Goal: Task Accomplishment & Management: Use online tool/utility

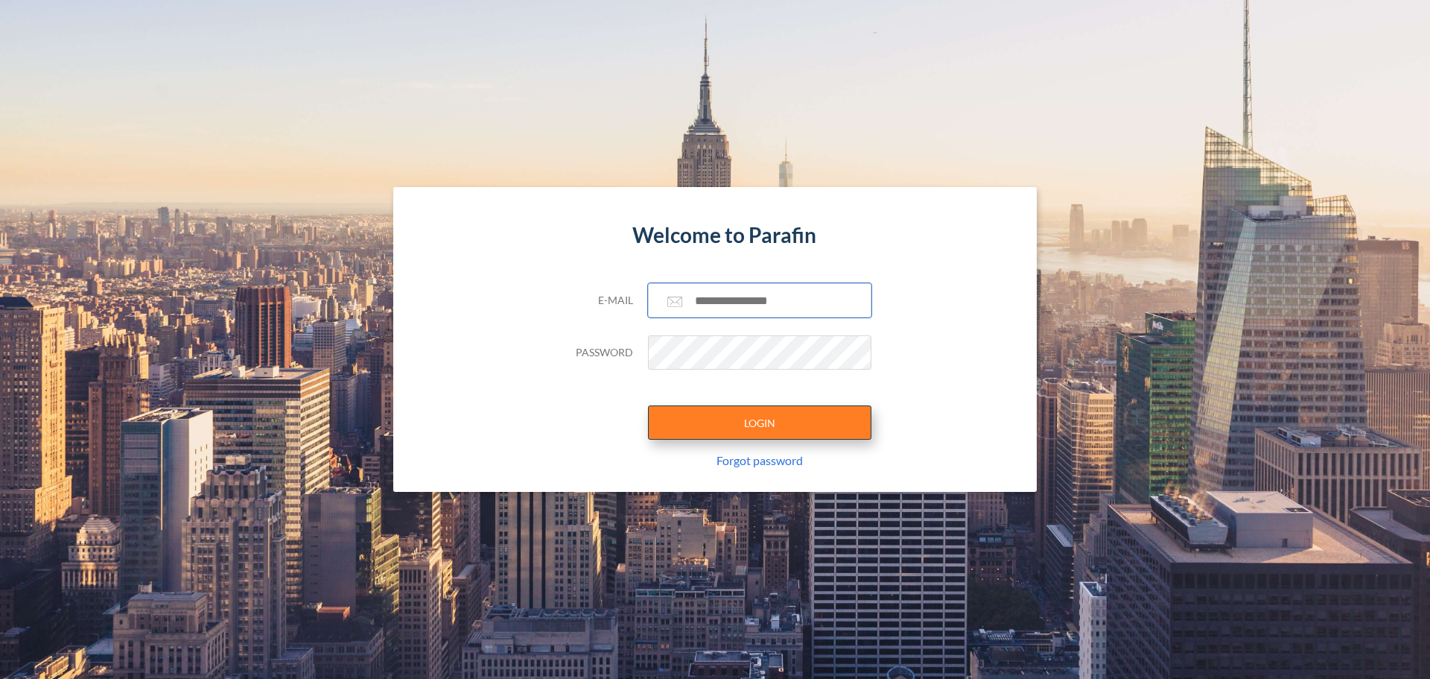
type input "**********"
click at [721, 434] on button "LOGIN" at bounding box center [759, 422] width 223 height 34
type input "**********"
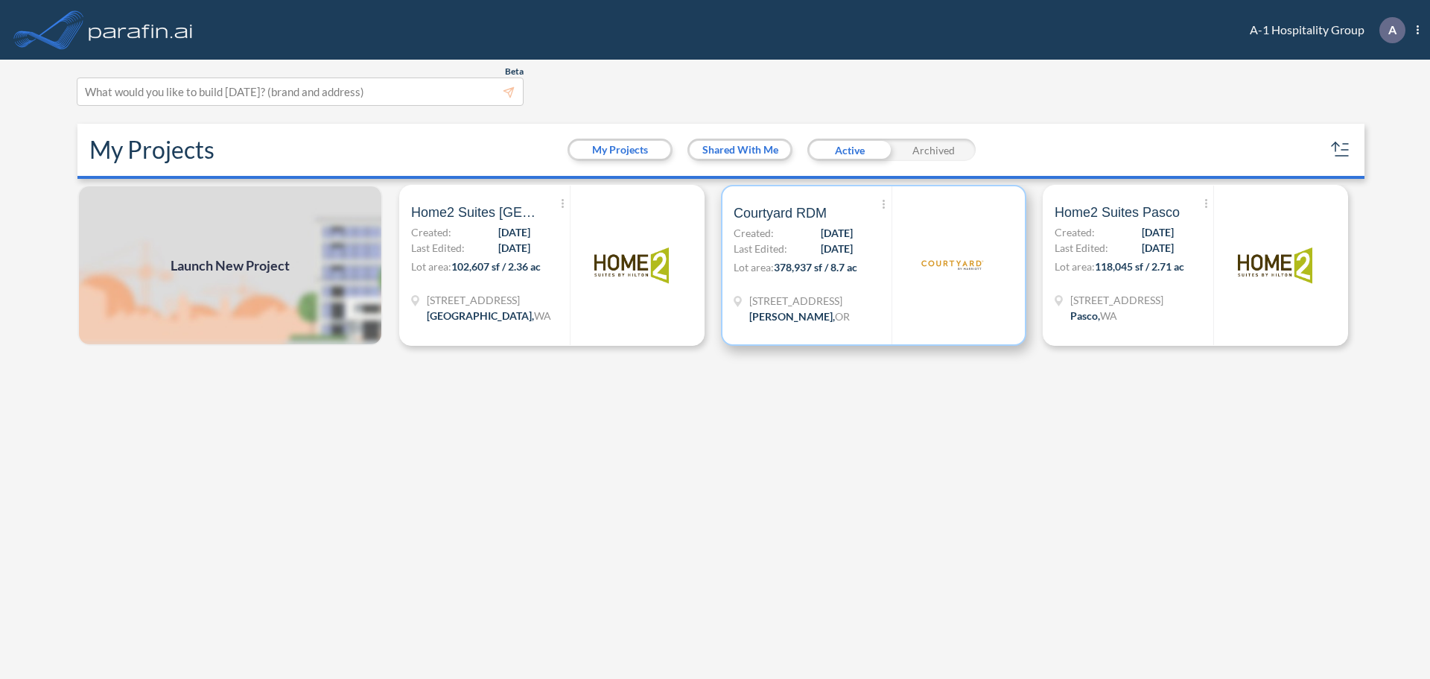
click at [774, 223] on div "Show More Created with sketchtool. Archive Reports Share a copy Courtyard RDM C…" at bounding box center [813, 265] width 158 height 158
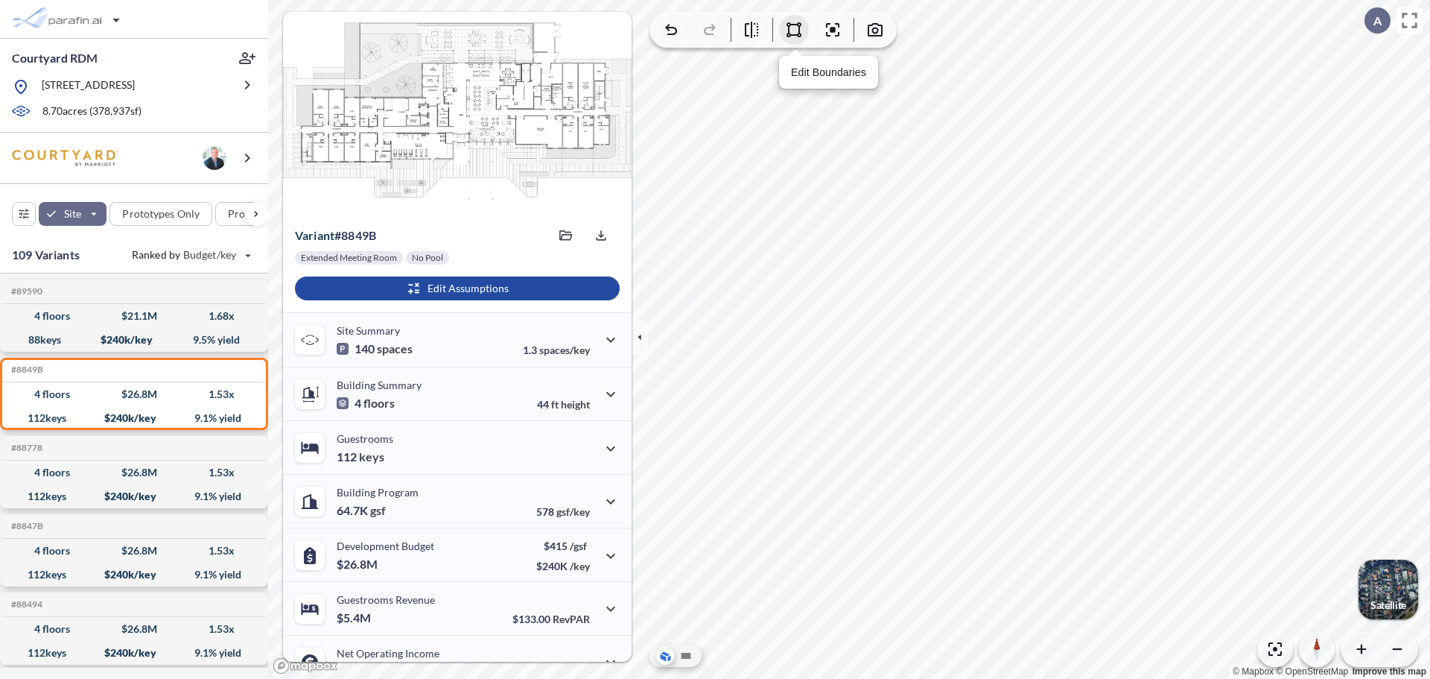
click at [794, 37] on icon "button" at bounding box center [794, 30] width 18 height 18
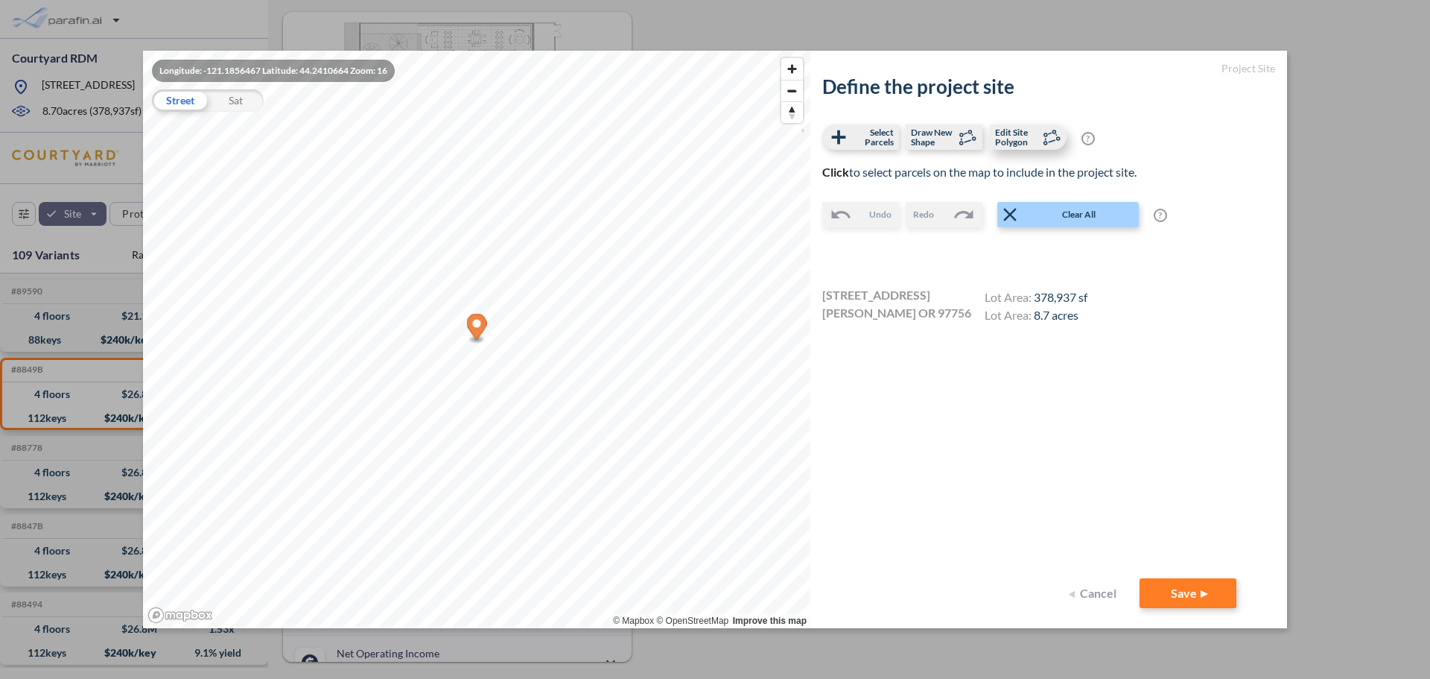
click at [1000, 134] on span "Edit Site Polygon" at bounding box center [1017, 136] width 44 height 19
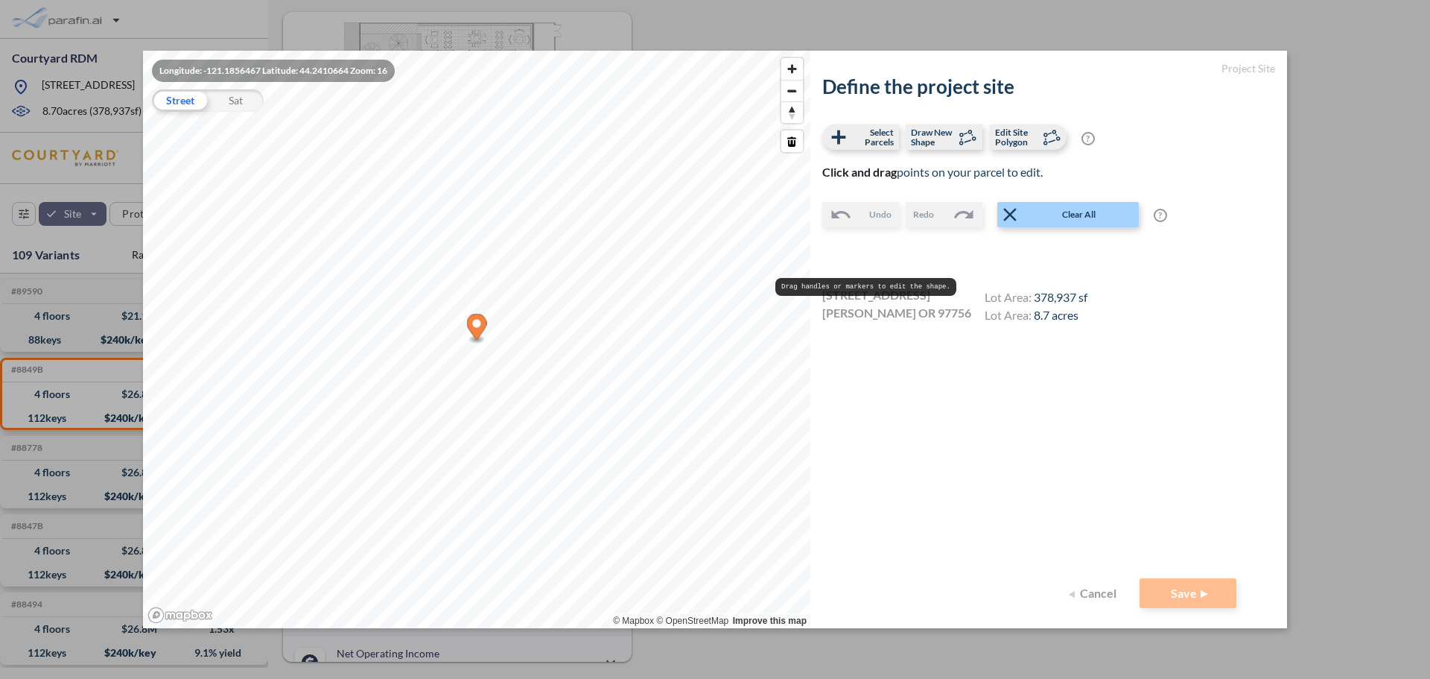
click at [1107, 494] on div "Define the project site Select Parcels Draw New Shape Edit Site Polygon ? Optio…" at bounding box center [1048, 326] width 453 height 503
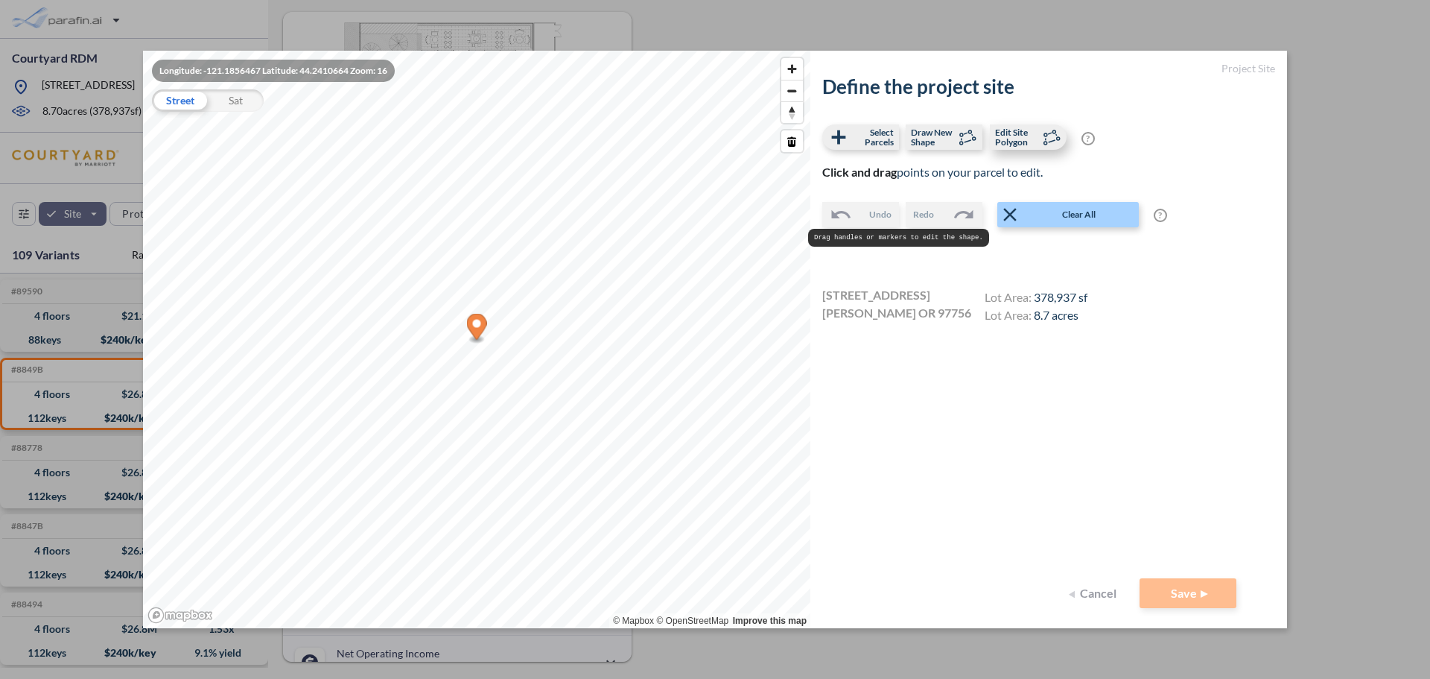
click at [999, 136] on span "Edit Site Polygon" at bounding box center [1017, 136] width 44 height 19
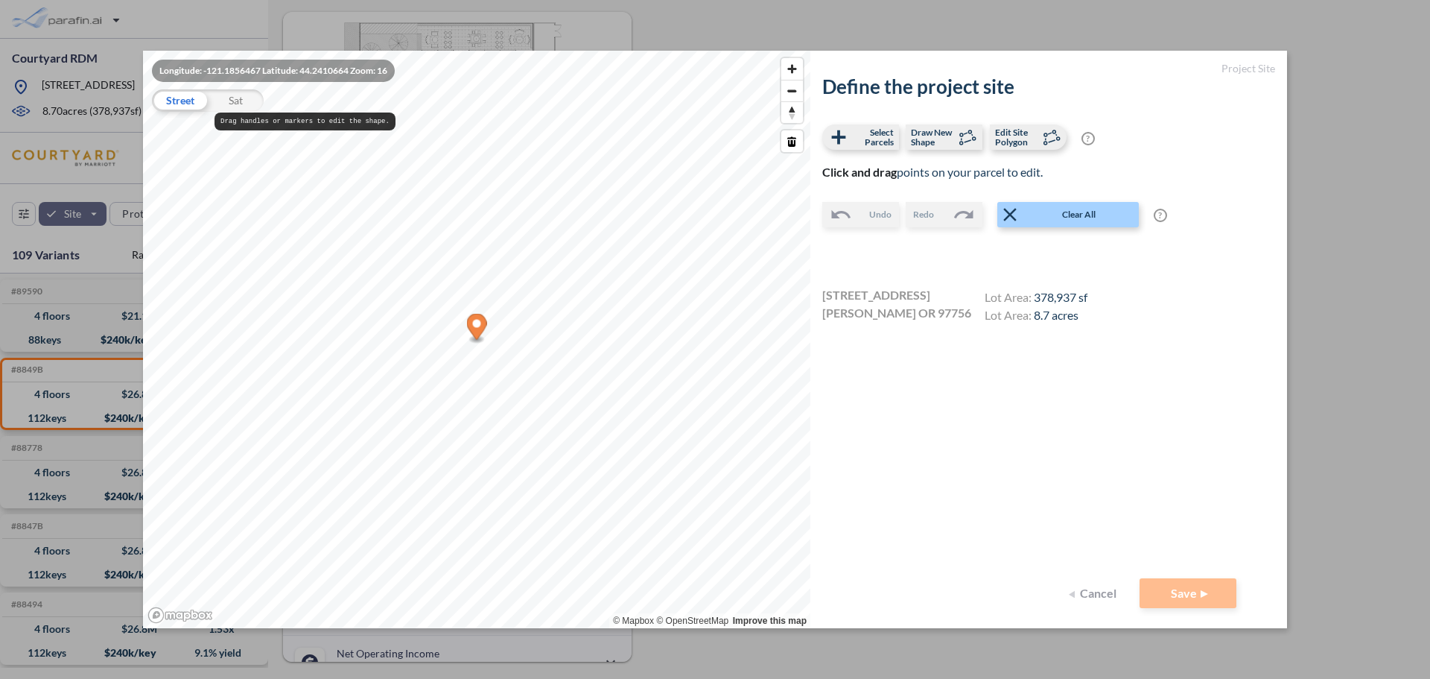
click at [241, 104] on div "Sat" at bounding box center [236, 100] width 56 height 22
click at [183, 105] on div "Street" at bounding box center [180, 100] width 56 height 22
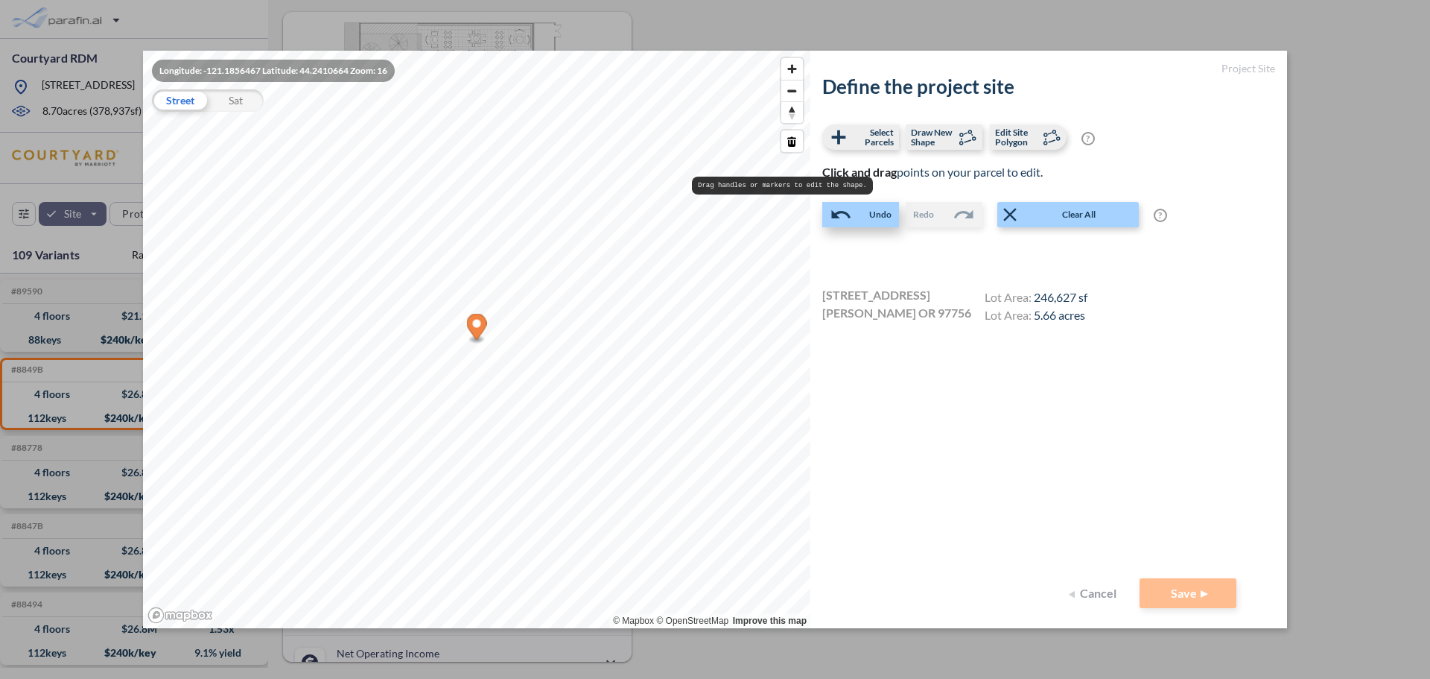
click at [874, 215] on span "Undo" at bounding box center [880, 214] width 22 height 15
click at [1024, 214] on span "Clear All" at bounding box center [1079, 214] width 116 height 15
click at [1072, 218] on span "Clear All" at bounding box center [1079, 214] width 116 height 15
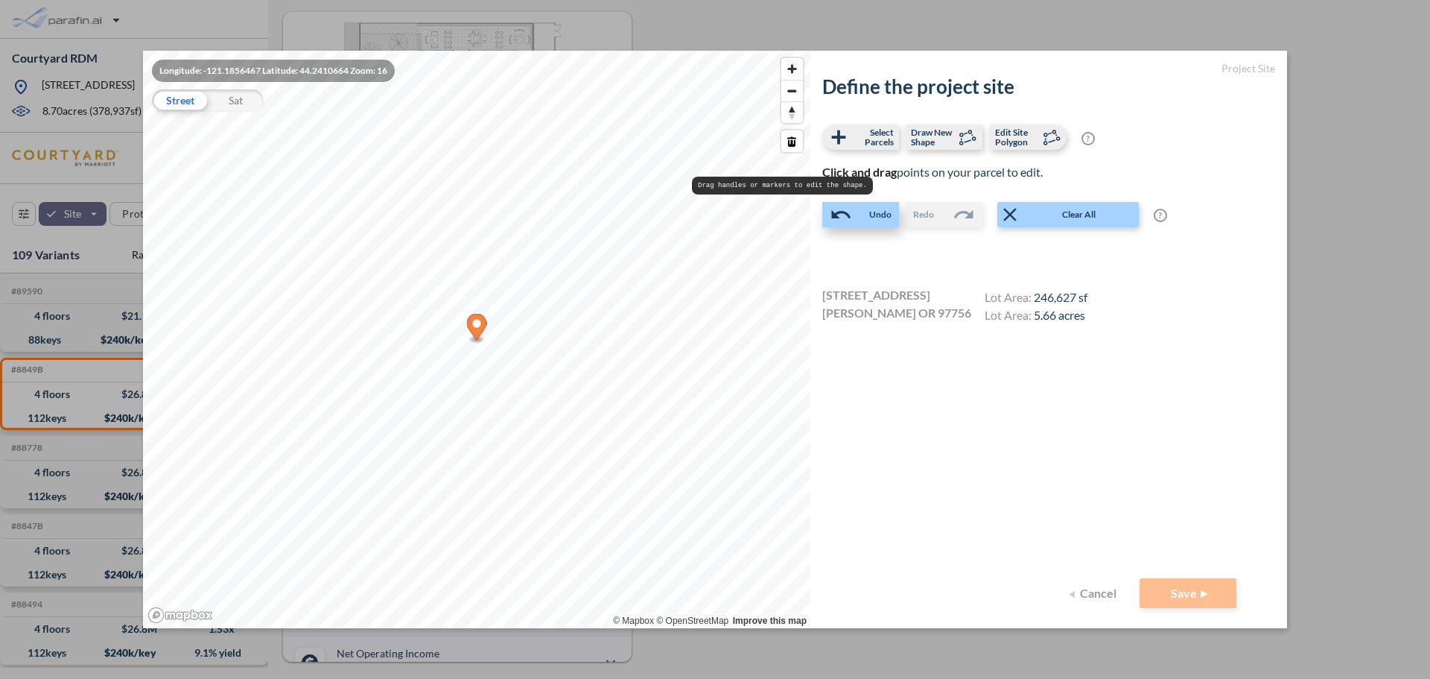
click at [881, 218] on span "Undo" at bounding box center [880, 214] width 22 height 15
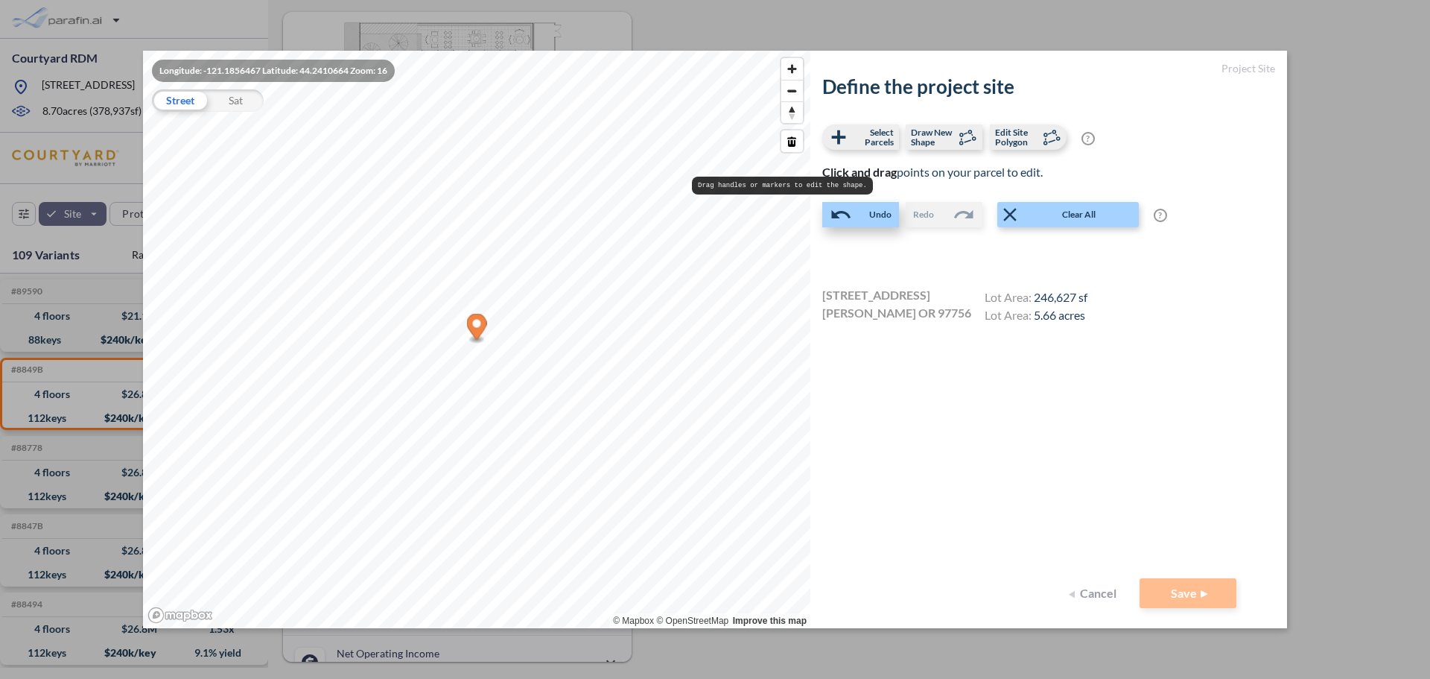
click at [881, 218] on span "Undo" at bounding box center [880, 214] width 22 height 15
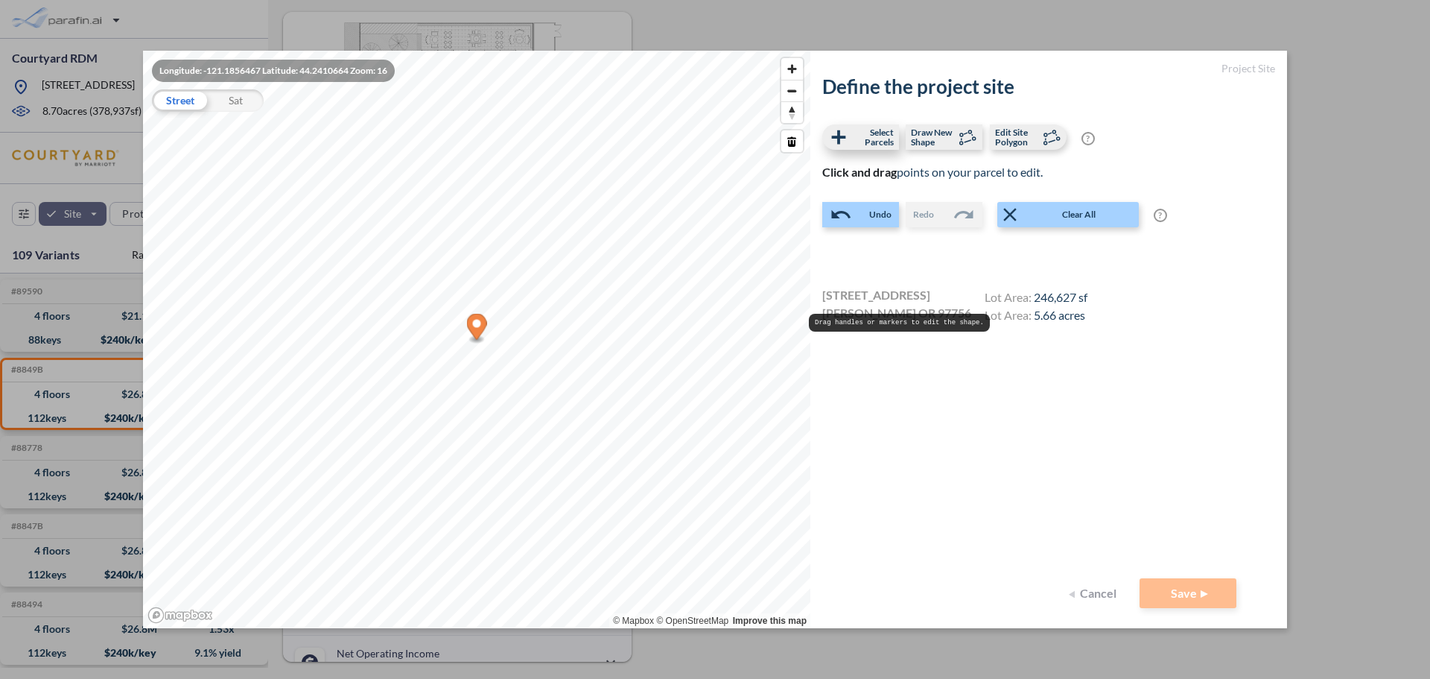
click at [860, 145] on span "Select Parcels" at bounding box center [872, 136] width 44 height 19
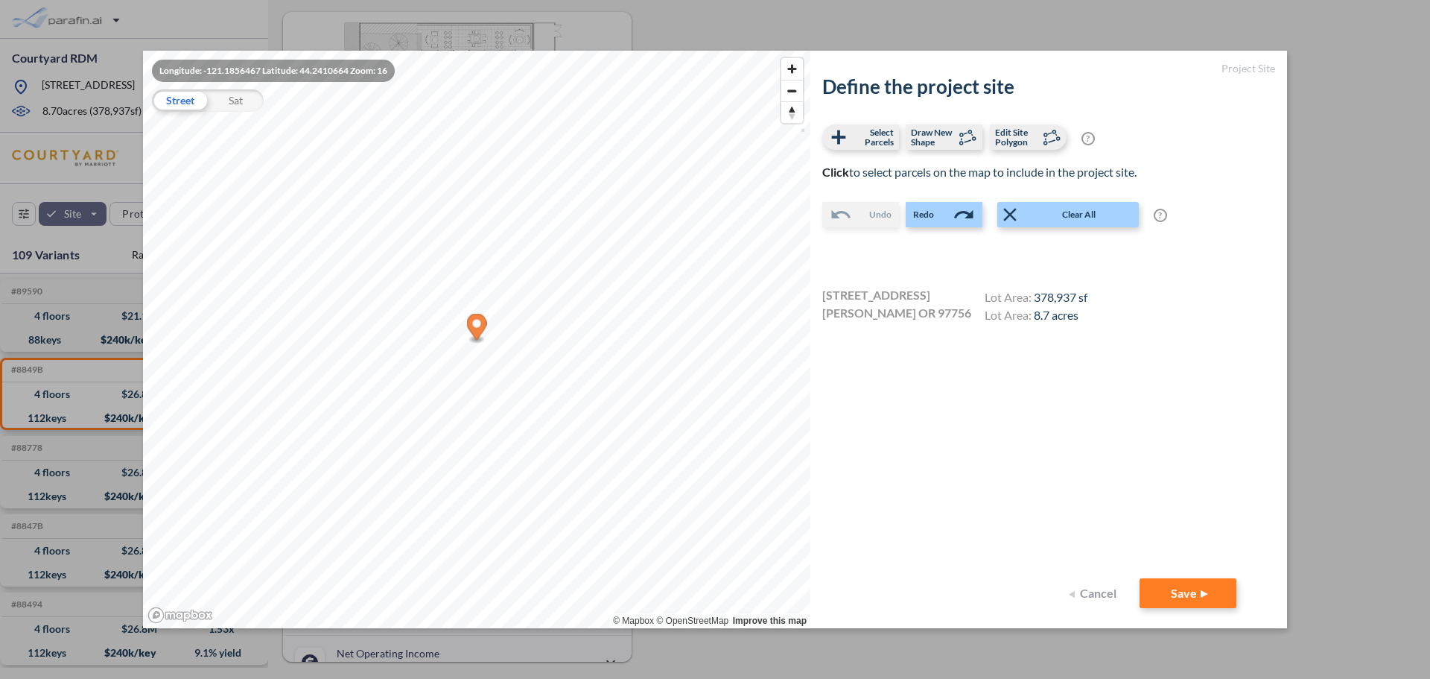
click at [86, 227] on div "Longitude: -121.1856467 Latitude: 44.2410664 Zoom: 16 Street Sat © Mapbox © Ope…" at bounding box center [715, 339] width 1430 height 679
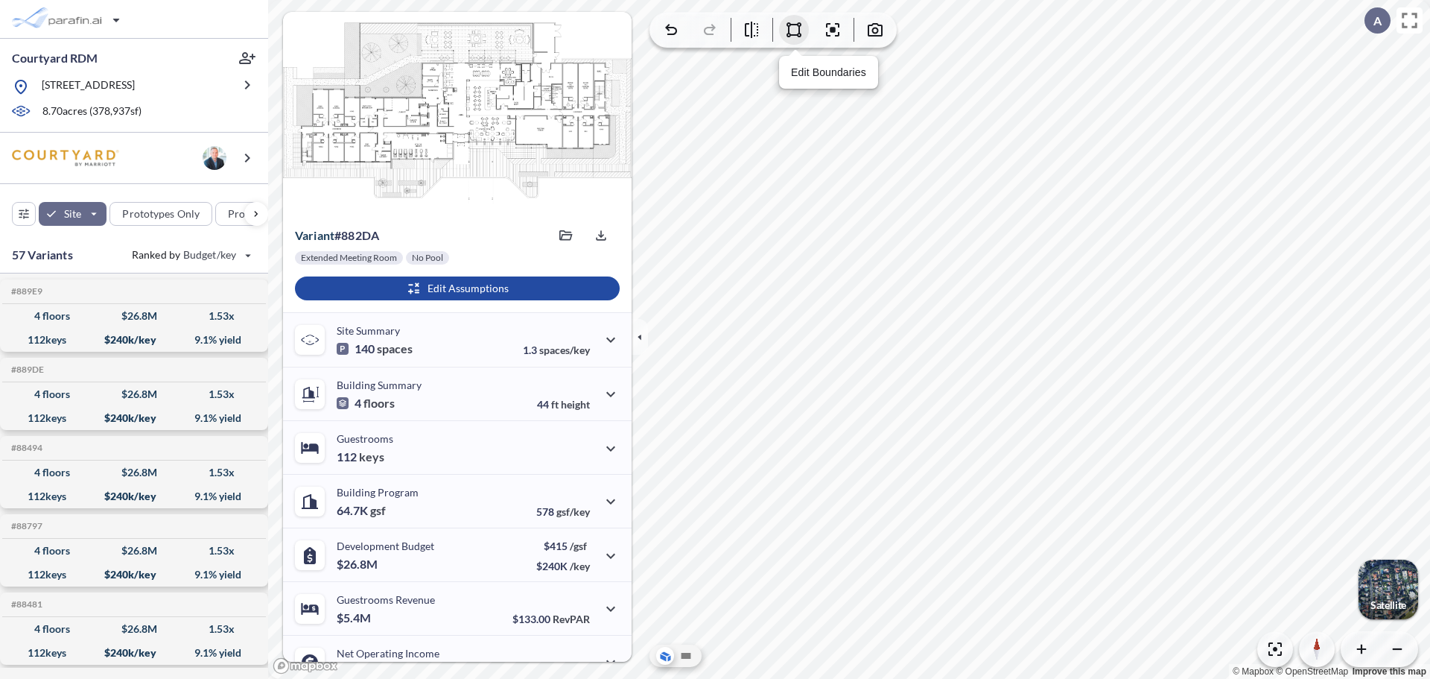
click at [797, 31] on icon "button" at bounding box center [794, 30] width 18 height 18
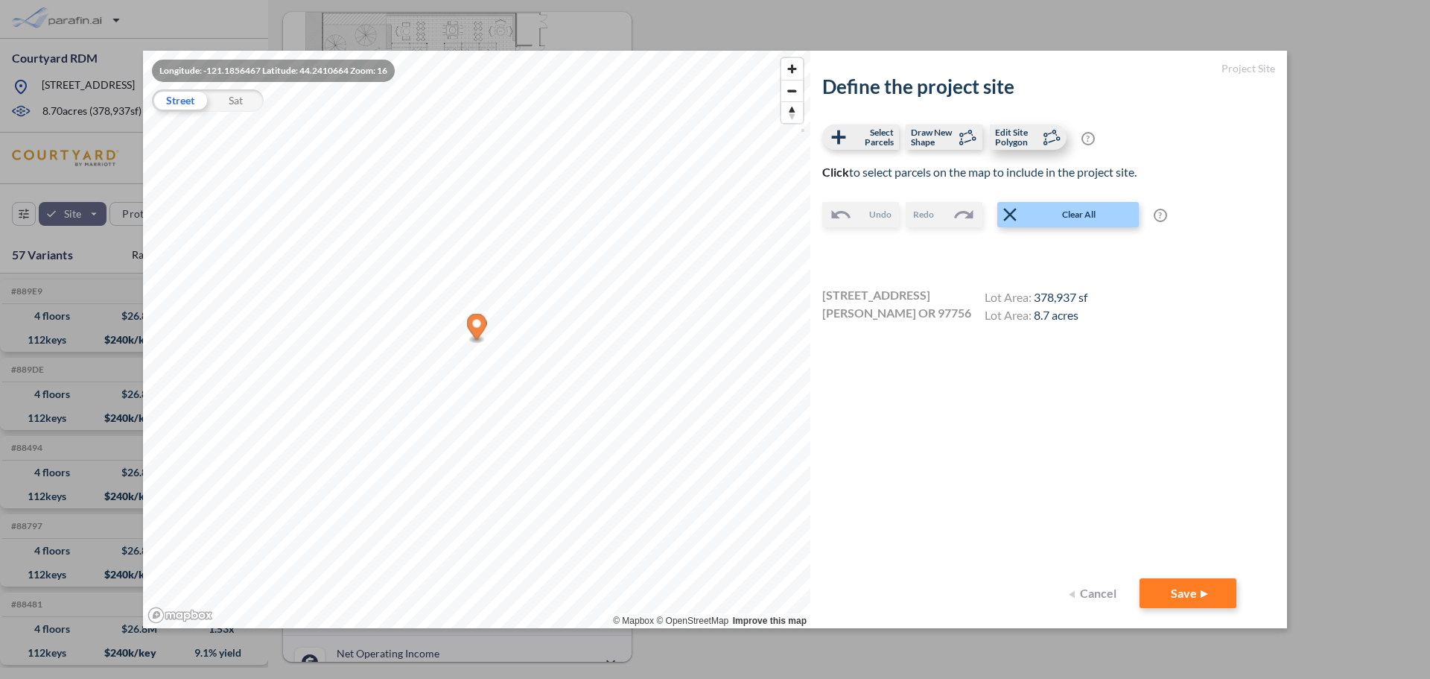
click at [1020, 128] on span "Edit Site Polygon" at bounding box center [1017, 136] width 44 height 19
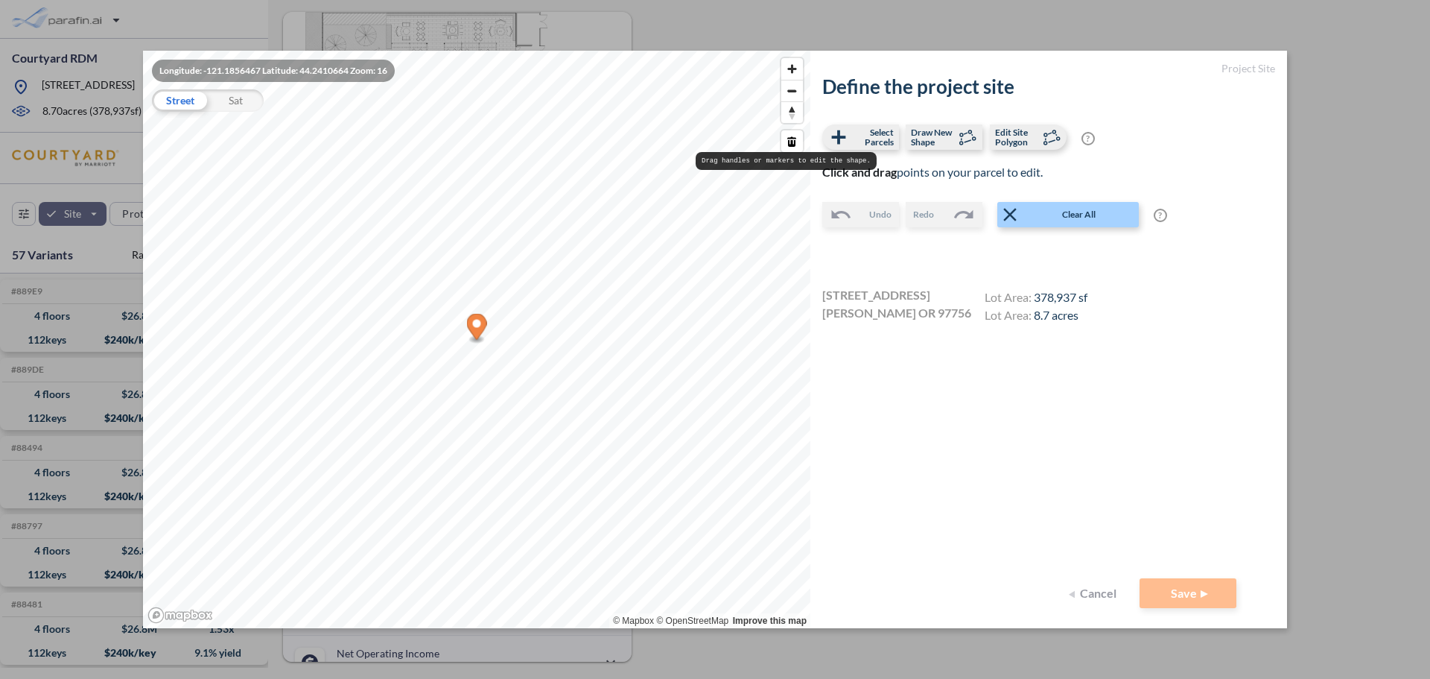
click at [1368, 235] on div "Longitude: -121.1856467 Latitude: 44.2410664 Zoom: 16 Street Sat © Mapbox © Ope…" at bounding box center [715, 339] width 1430 height 679
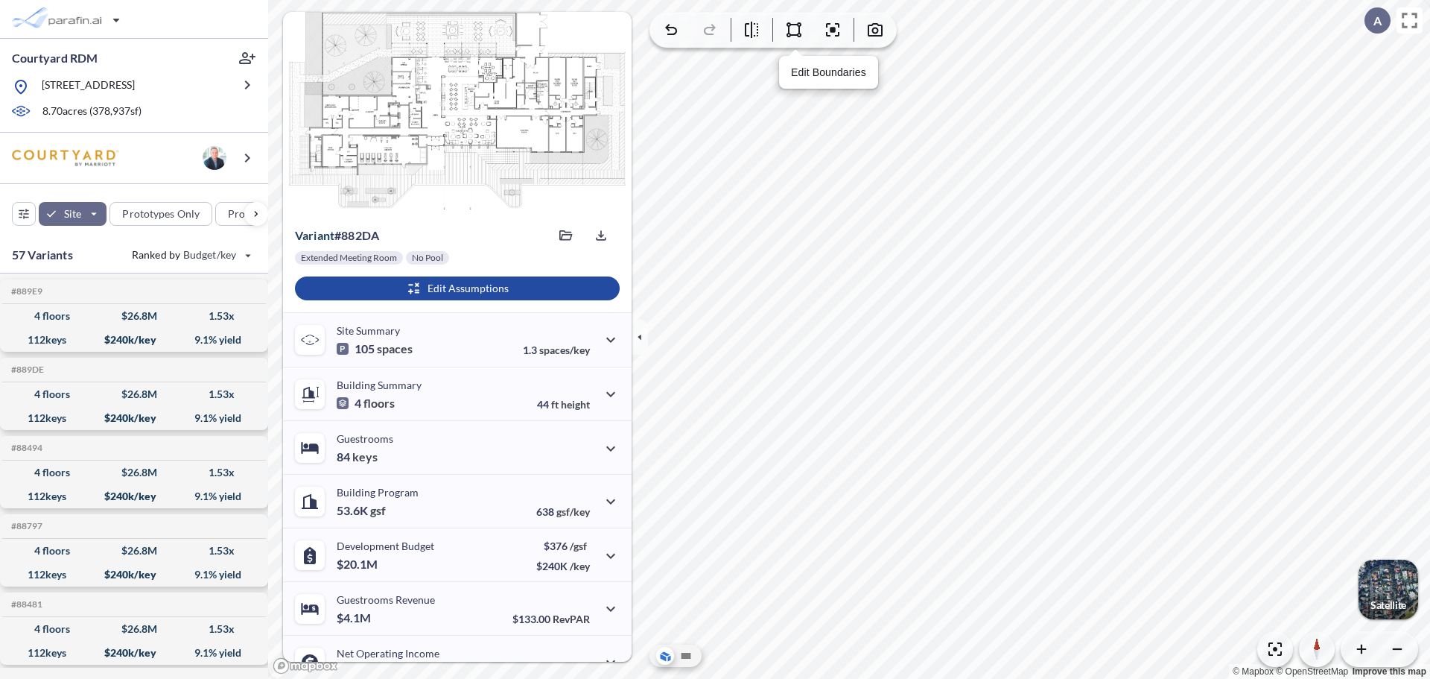
click at [779, 39] on div "Edit Boundaries" at bounding box center [794, 30] width 30 height 30
click at [790, 39] on button "button" at bounding box center [794, 30] width 30 height 30
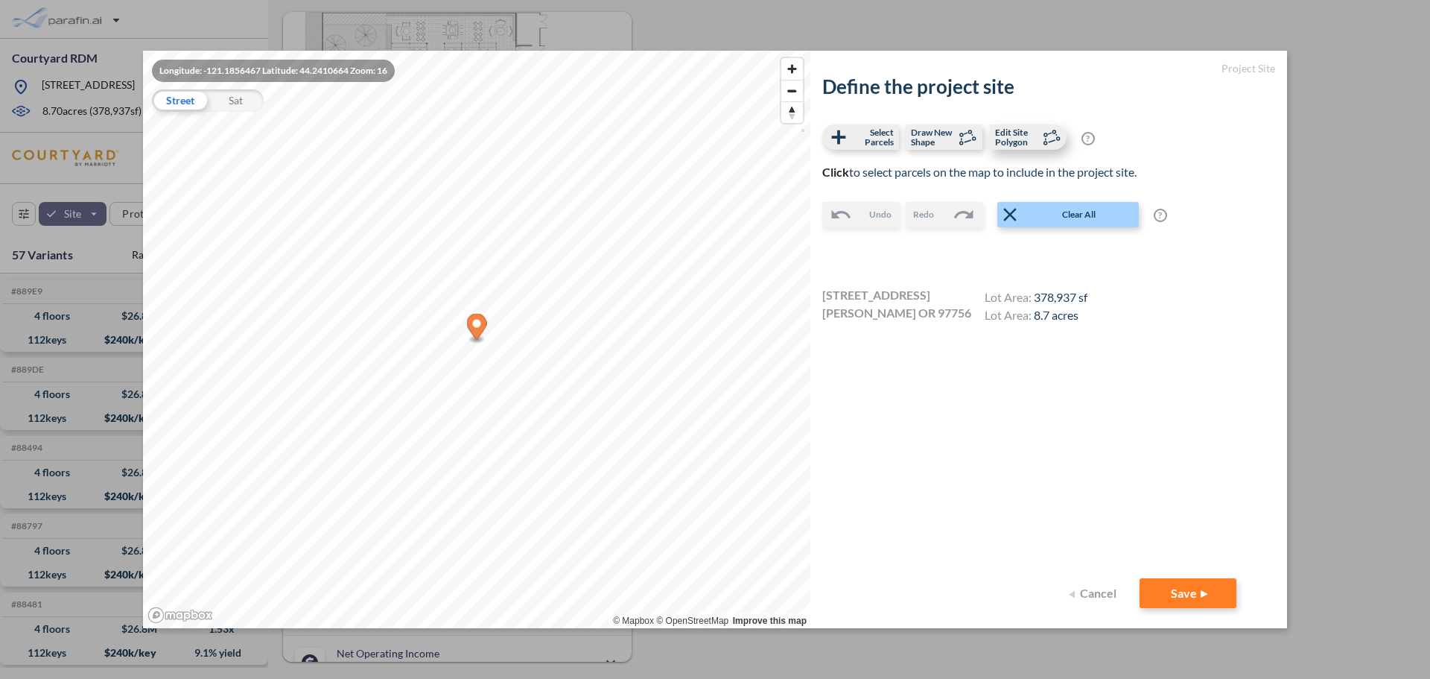
click at [1012, 139] on span "Edit Site Polygon" at bounding box center [1017, 136] width 44 height 19
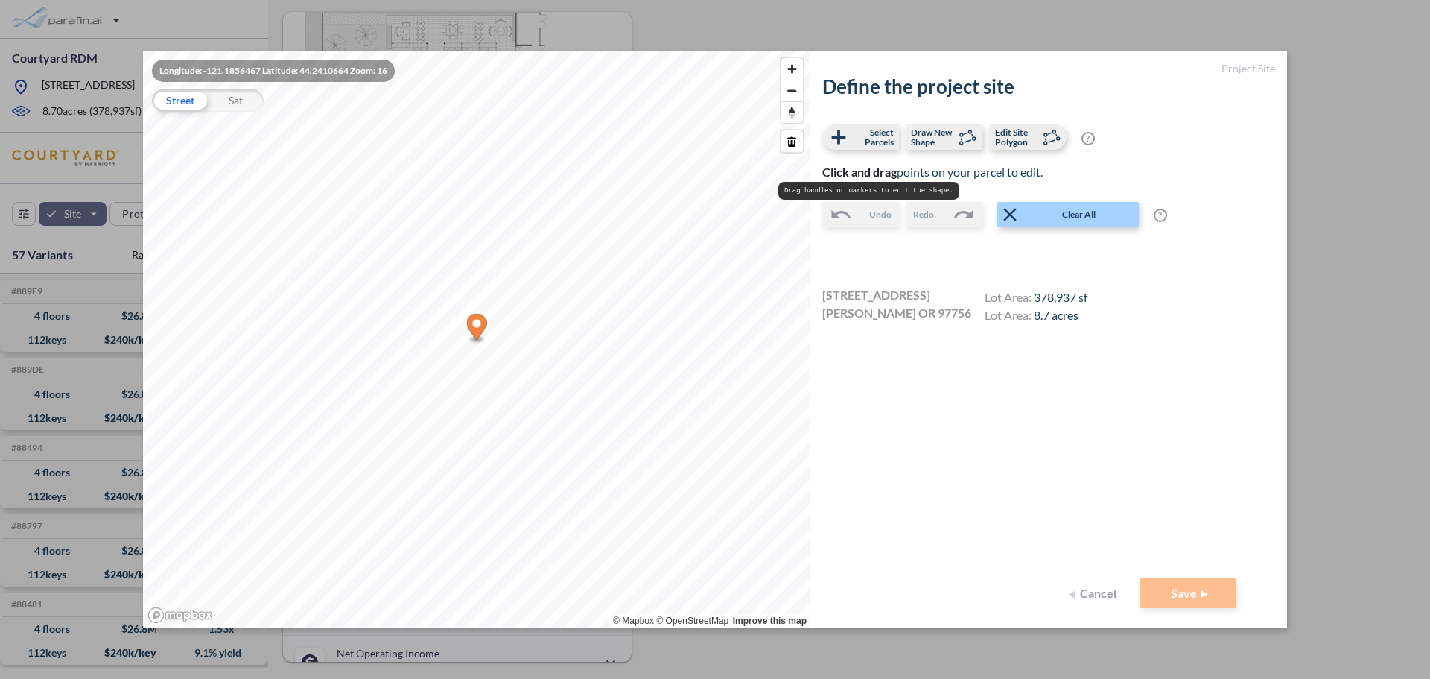
click at [1298, 344] on div "Longitude: -121.1856467 Latitude: 44.2410664 Zoom: 16 Street Sat © Mapbox © Ope…" at bounding box center [715, 339] width 1430 height 679
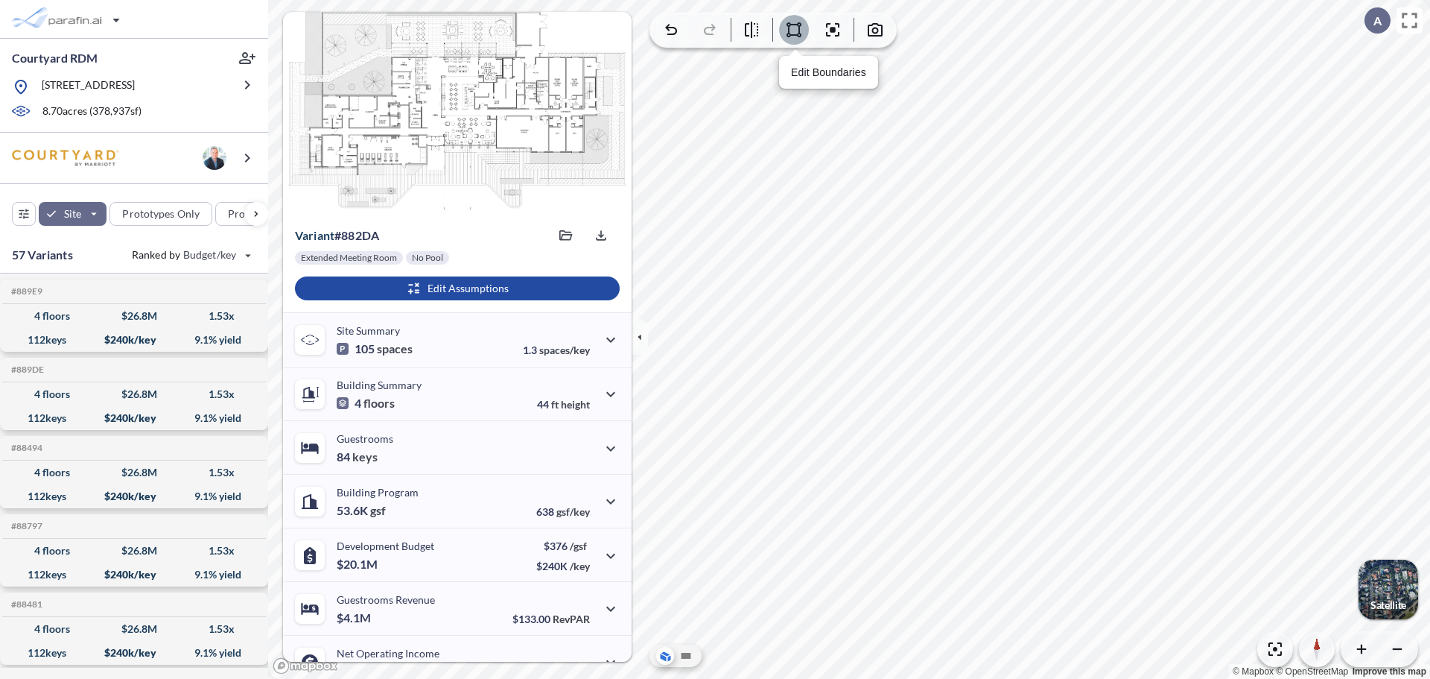
click at [786, 37] on icon "button" at bounding box center [794, 30] width 18 height 18
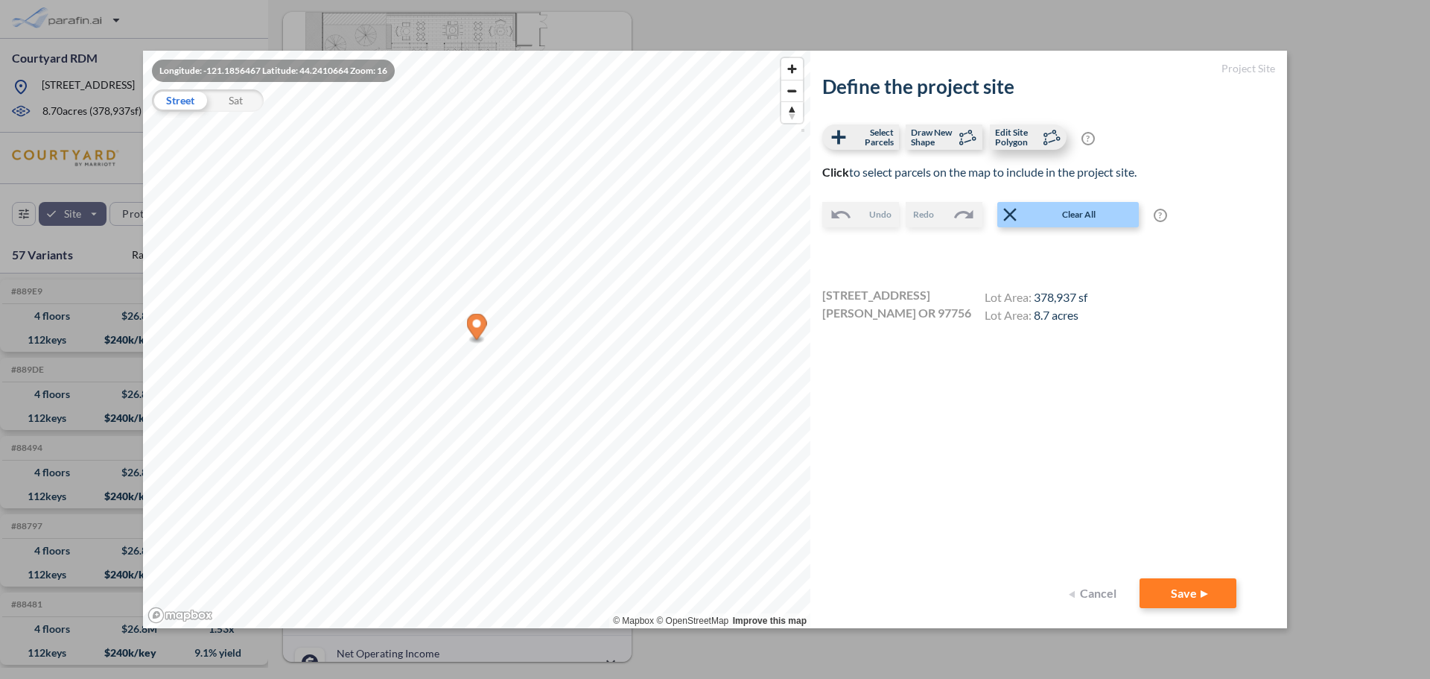
click at [1005, 145] on span "Edit Site Polygon" at bounding box center [1017, 136] width 44 height 19
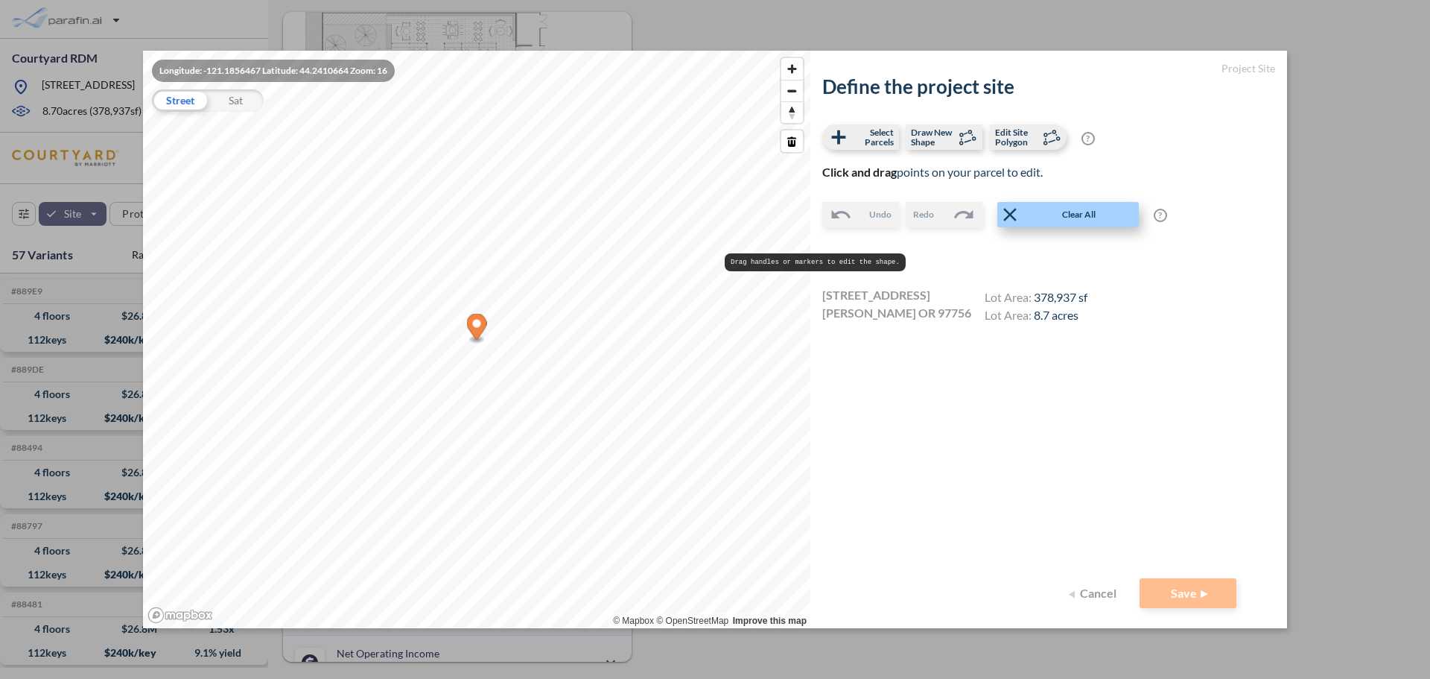
click at [1035, 215] on span "Clear All" at bounding box center [1079, 214] width 116 height 15
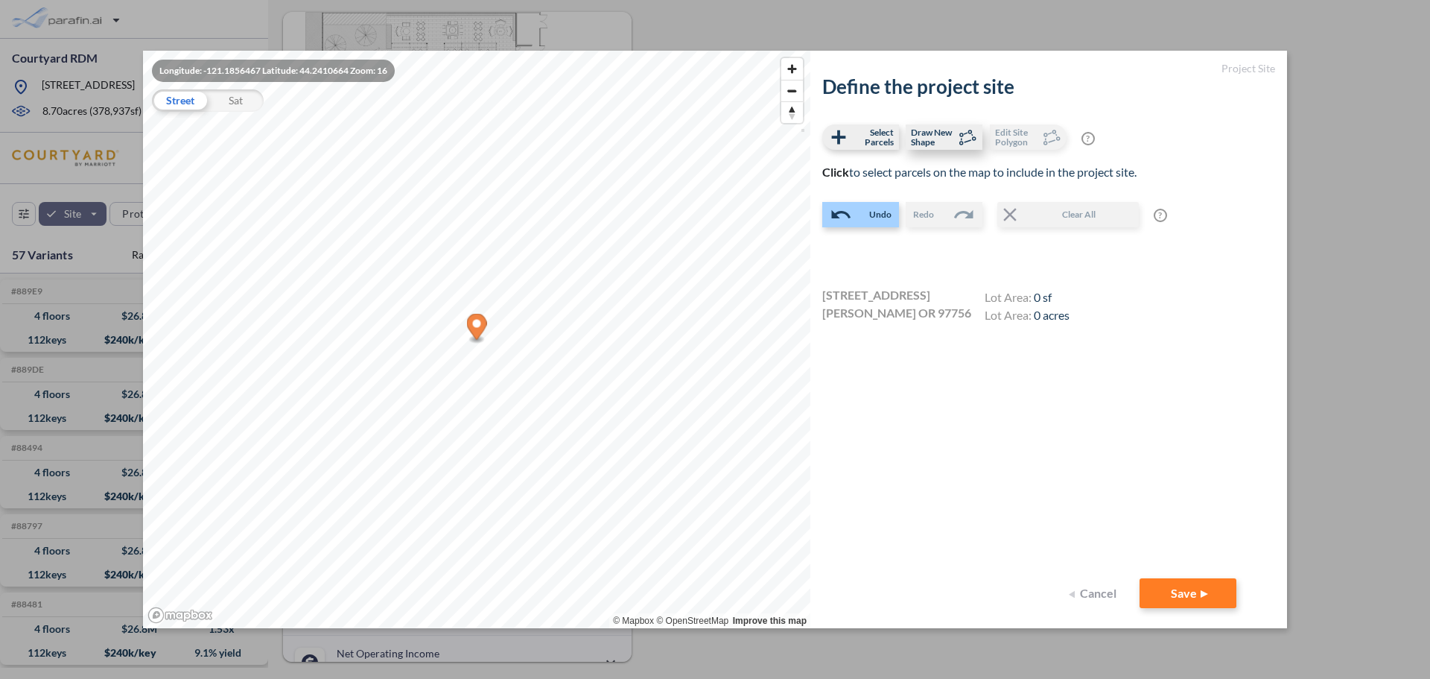
click at [951, 140] on span "Draw New Shape" at bounding box center [933, 136] width 44 height 19
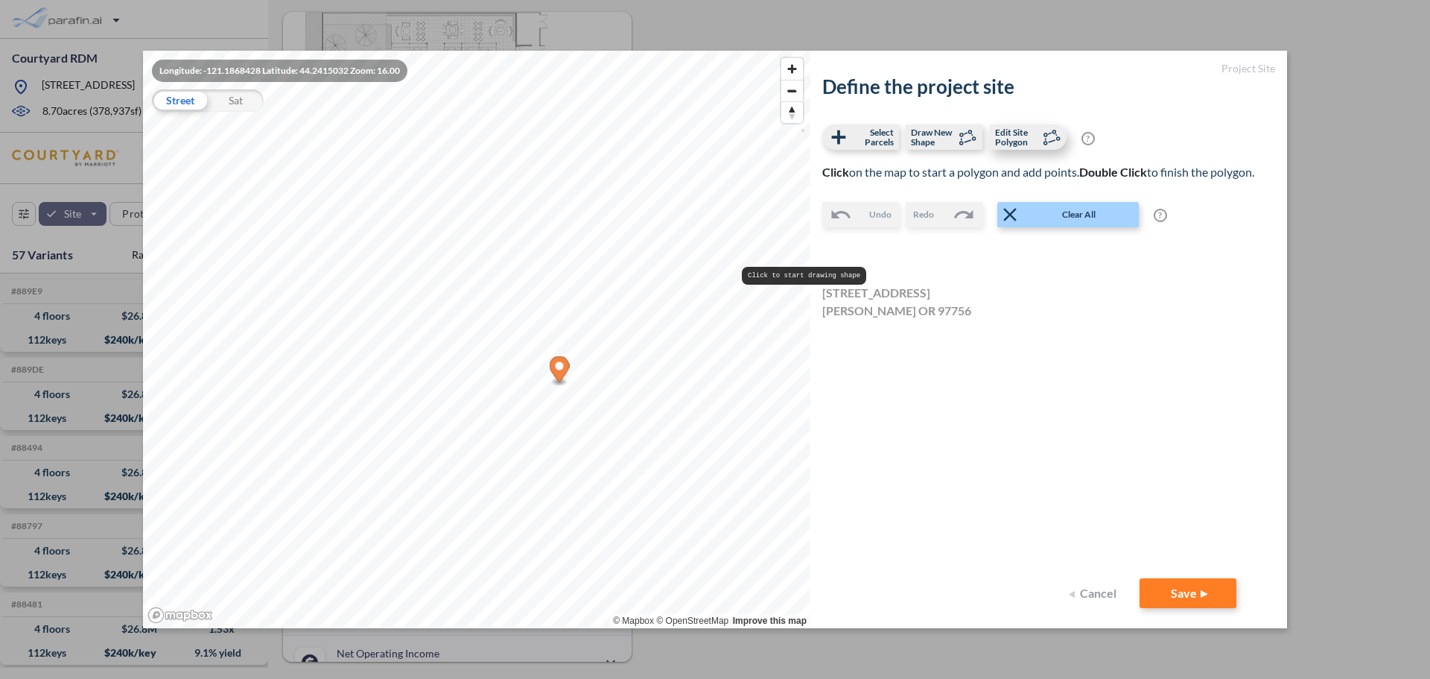
click at [1018, 127] on span "Edit Site Polygon" at bounding box center [1017, 136] width 44 height 19
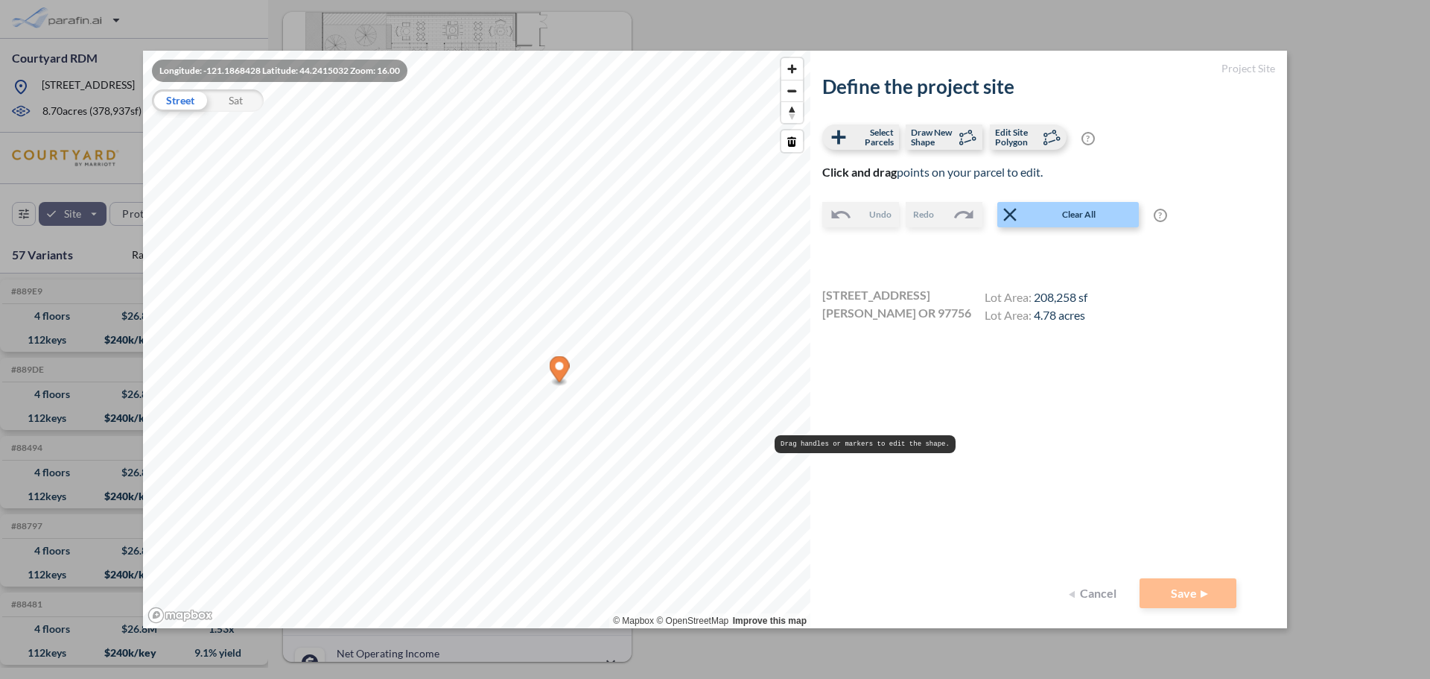
click at [1022, 384] on div "Define the project site Select Parcels Draw New Shape Edit Site Polygon ? Optio…" at bounding box center [1048, 326] width 453 height 503
click at [936, 132] on span "Draw New Shape" at bounding box center [933, 136] width 44 height 19
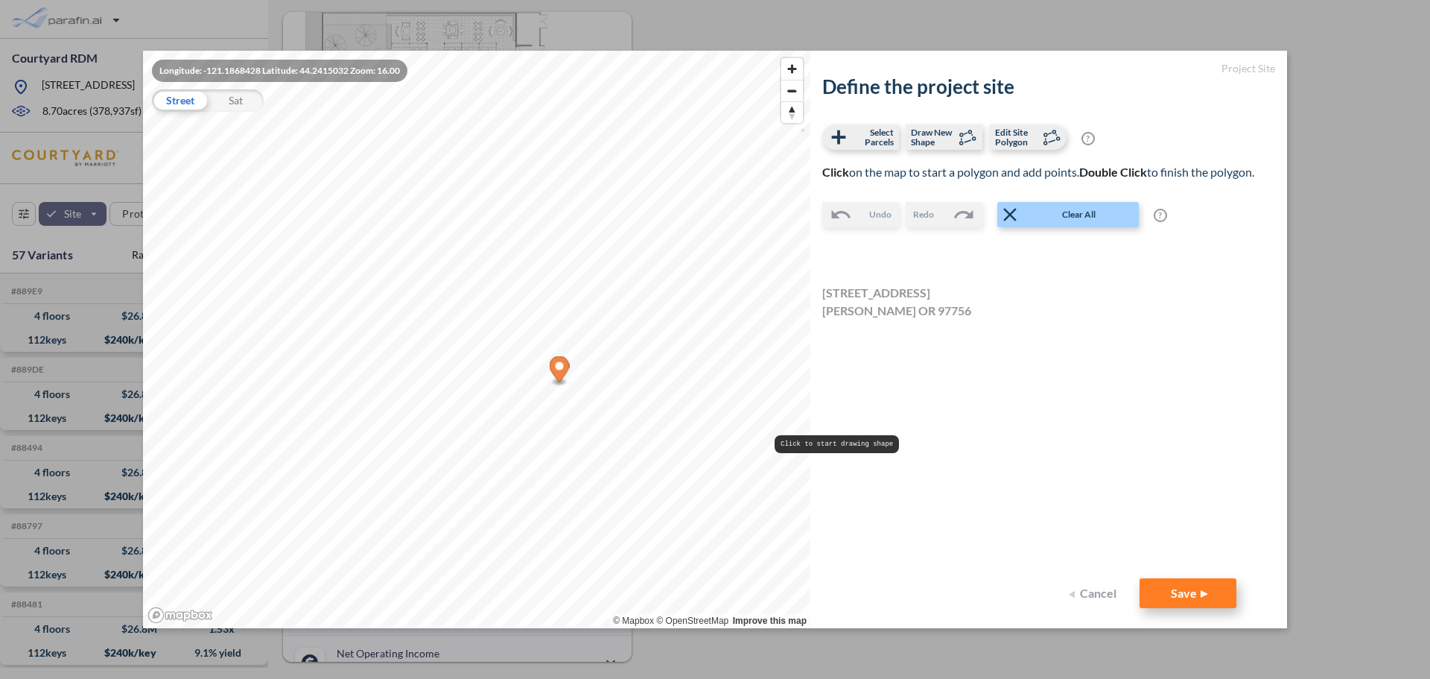
click at [1183, 590] on button "Save" at bounding box center [1188, 593] width 97 height 30
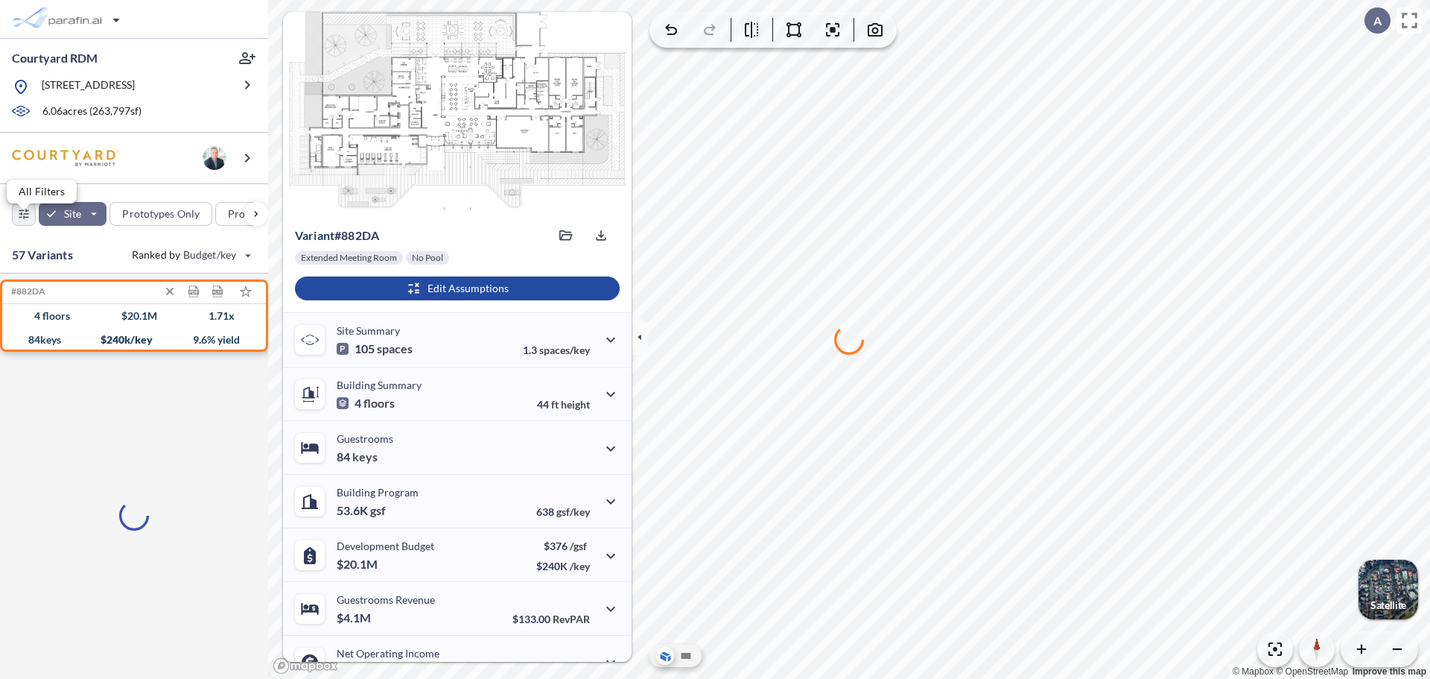
click at [22, 222] on div "button" at bounding box center [24, 214] width 22 height 22
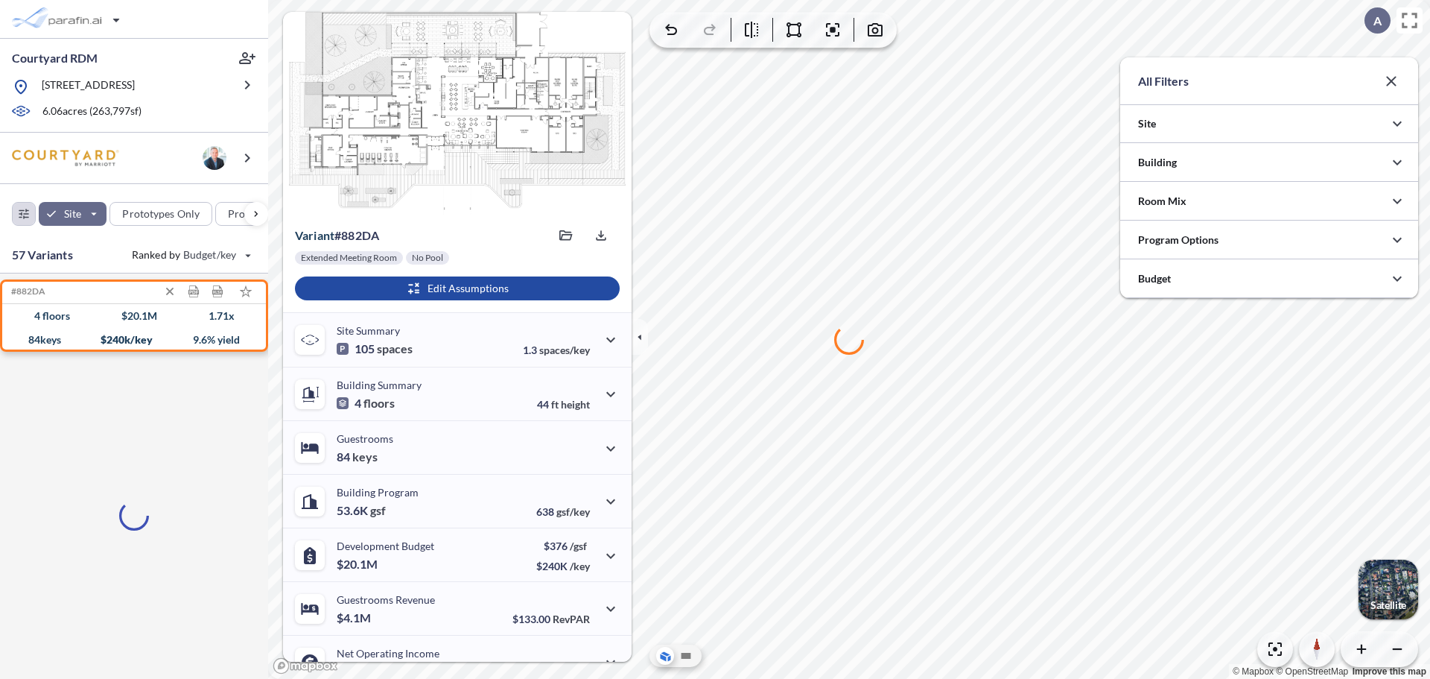
scroll to position [744936, 744638]
click at [1209, 145] on div at bounding box center [1269, 162] width 298 height 38
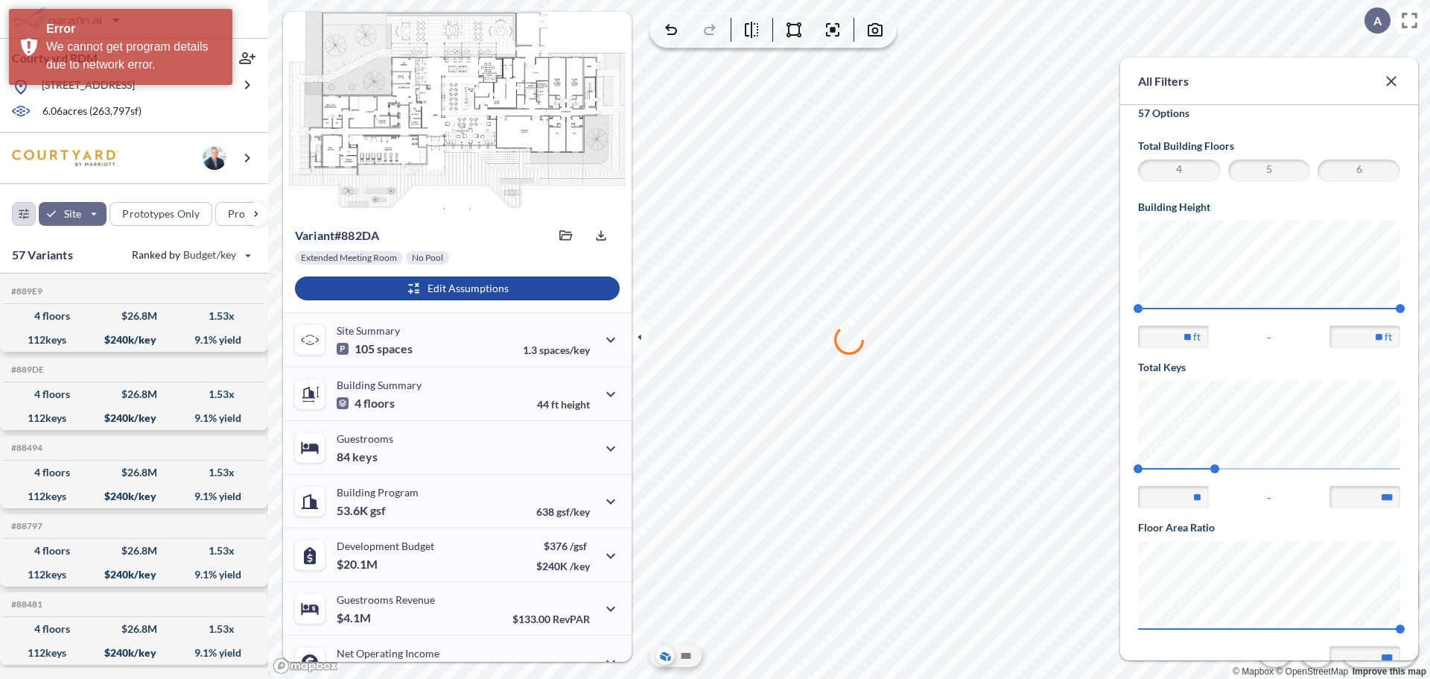
scroll to position [223, 0]
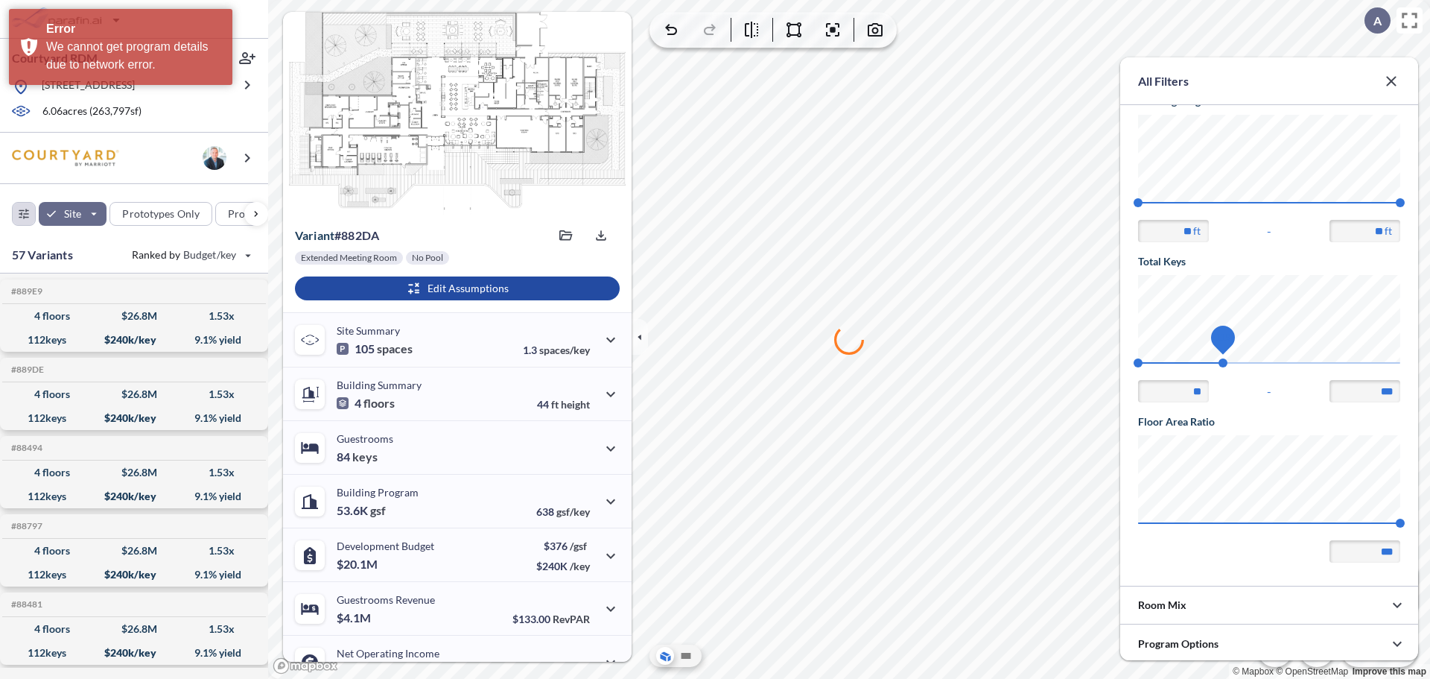
type input "***"
drag, startPoint x: 1213, startPoint y: 360, endPoint x: 1225, endPoint y: 361, distance: 12.8
click at [1225, 361] on span "120" at bounding box center [1225, 362] width 9 height 9
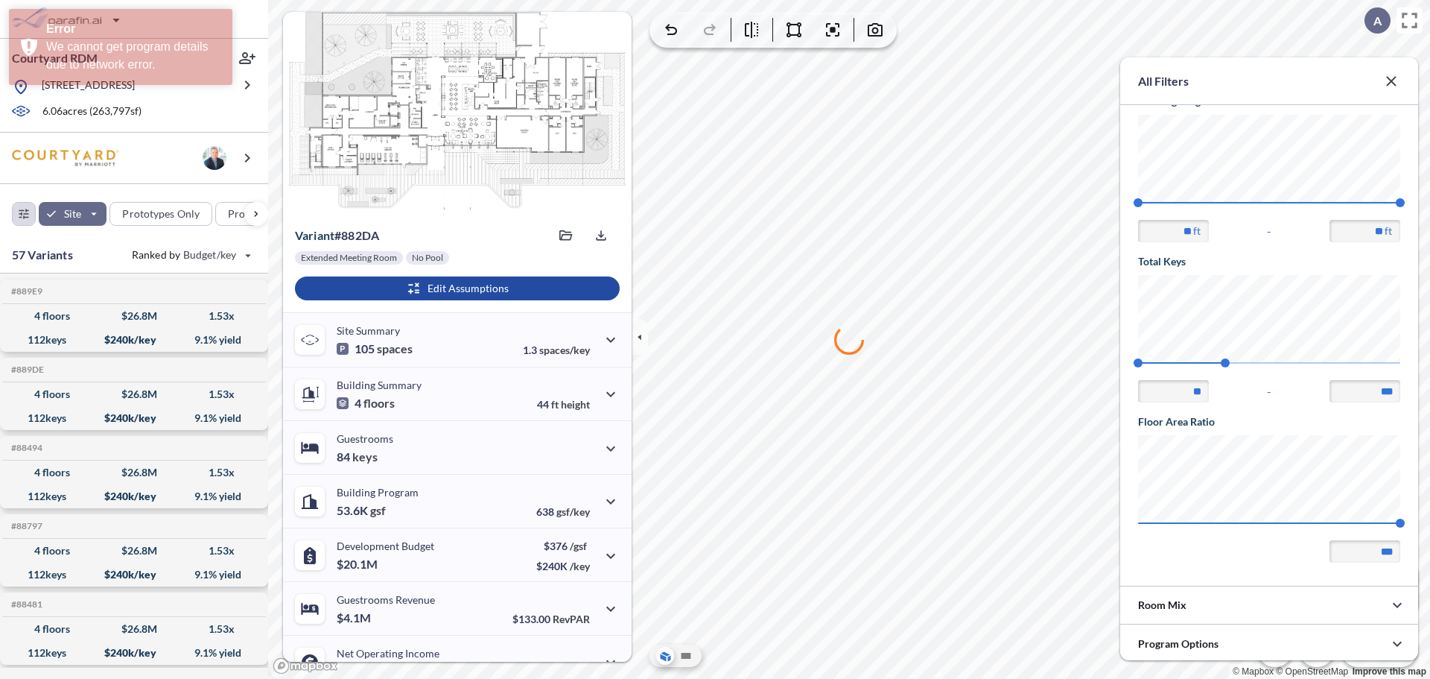
click at [1381, 83] on button "button" at bounding box center [1392, 81] width 30 height 30
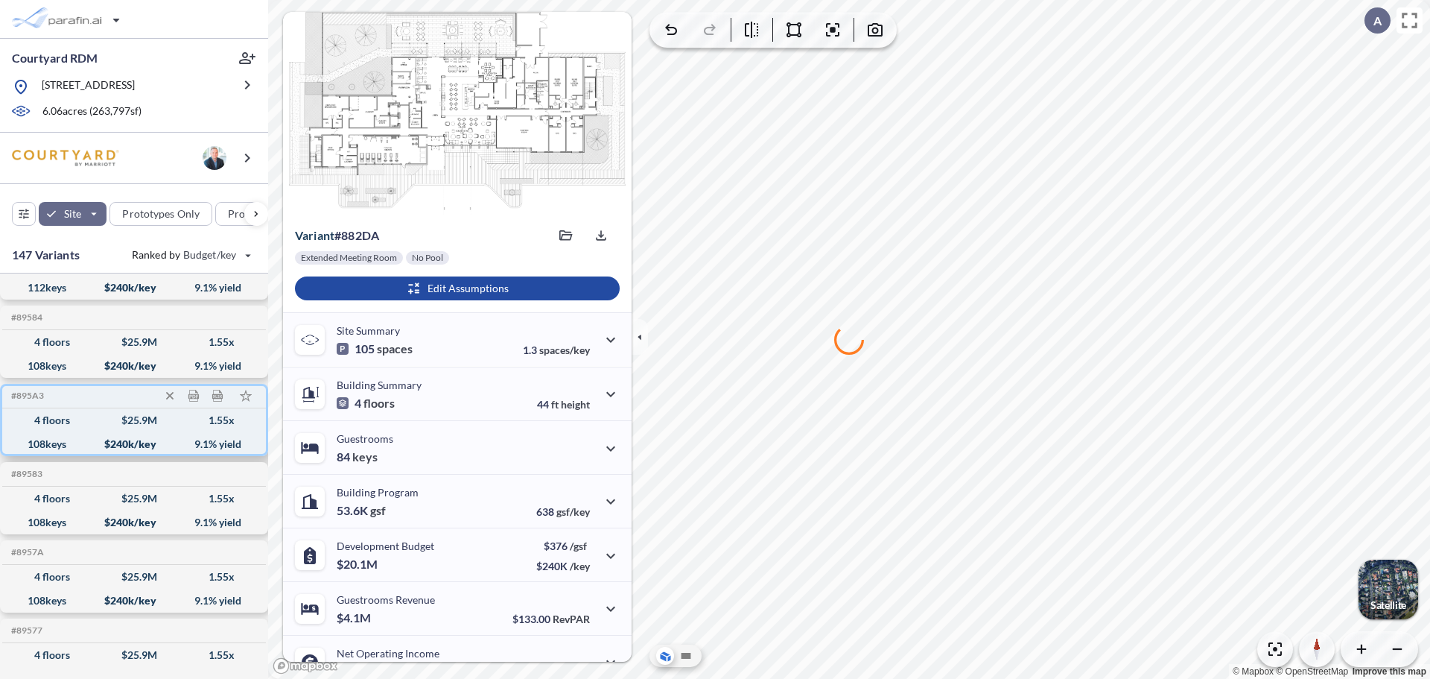
scroll to position [3576, 0]
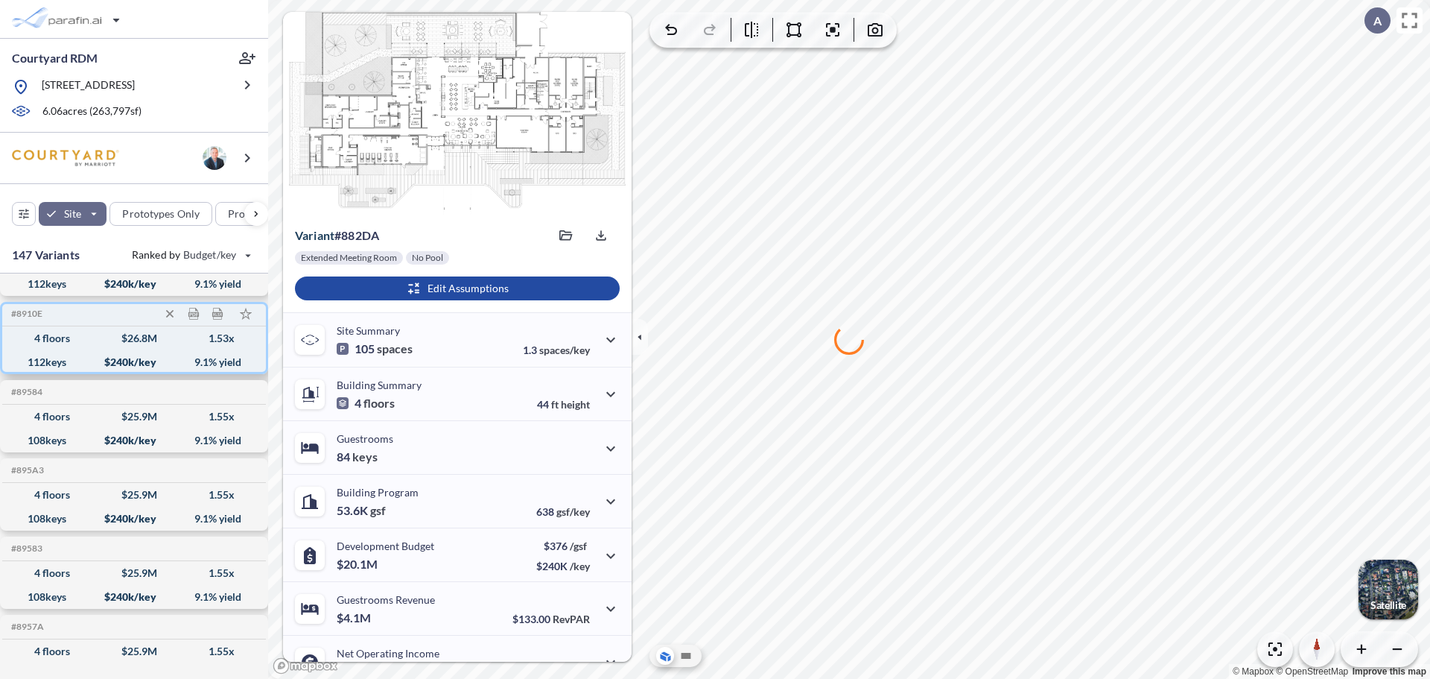
click at [121, 338] on div "$ 26.8 M" at bounding box center [139, 338] width 36 height 0
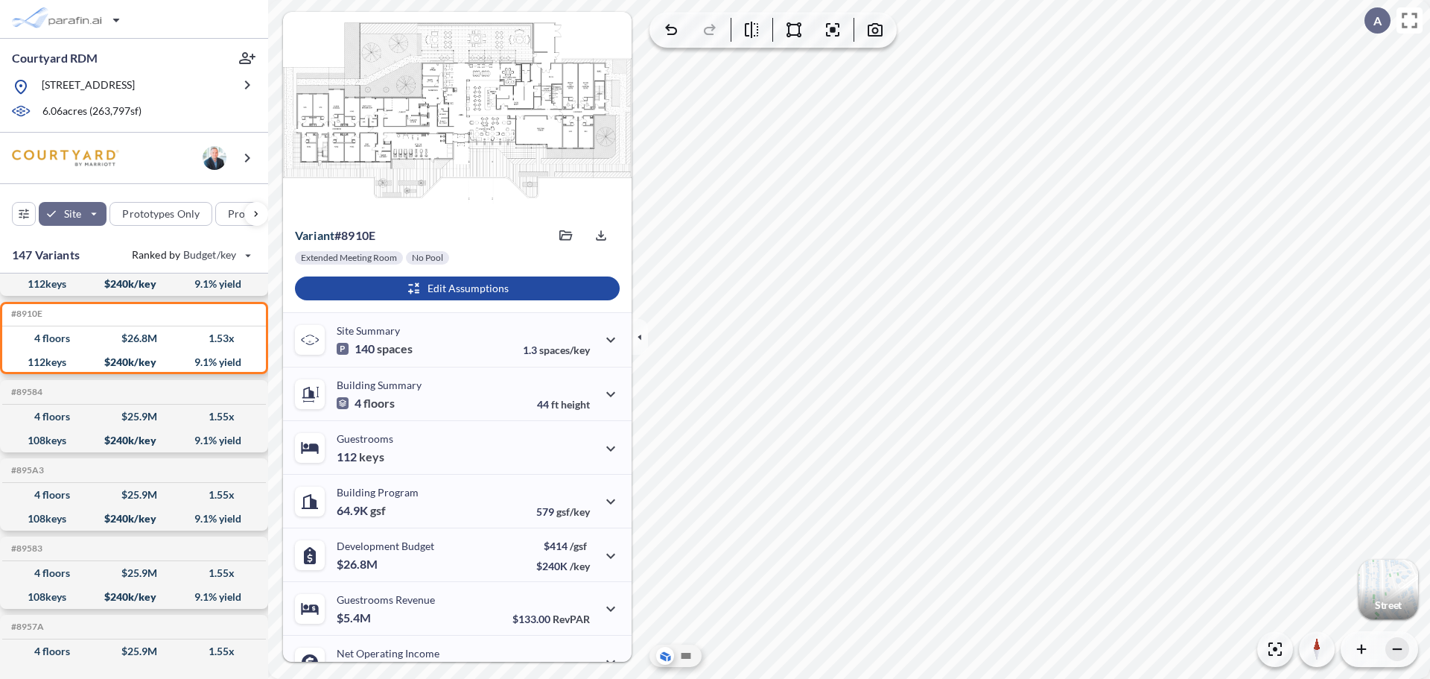
click at [1398, 651] on icon "button" at bounding box center [1397, 648] width 15 height 15
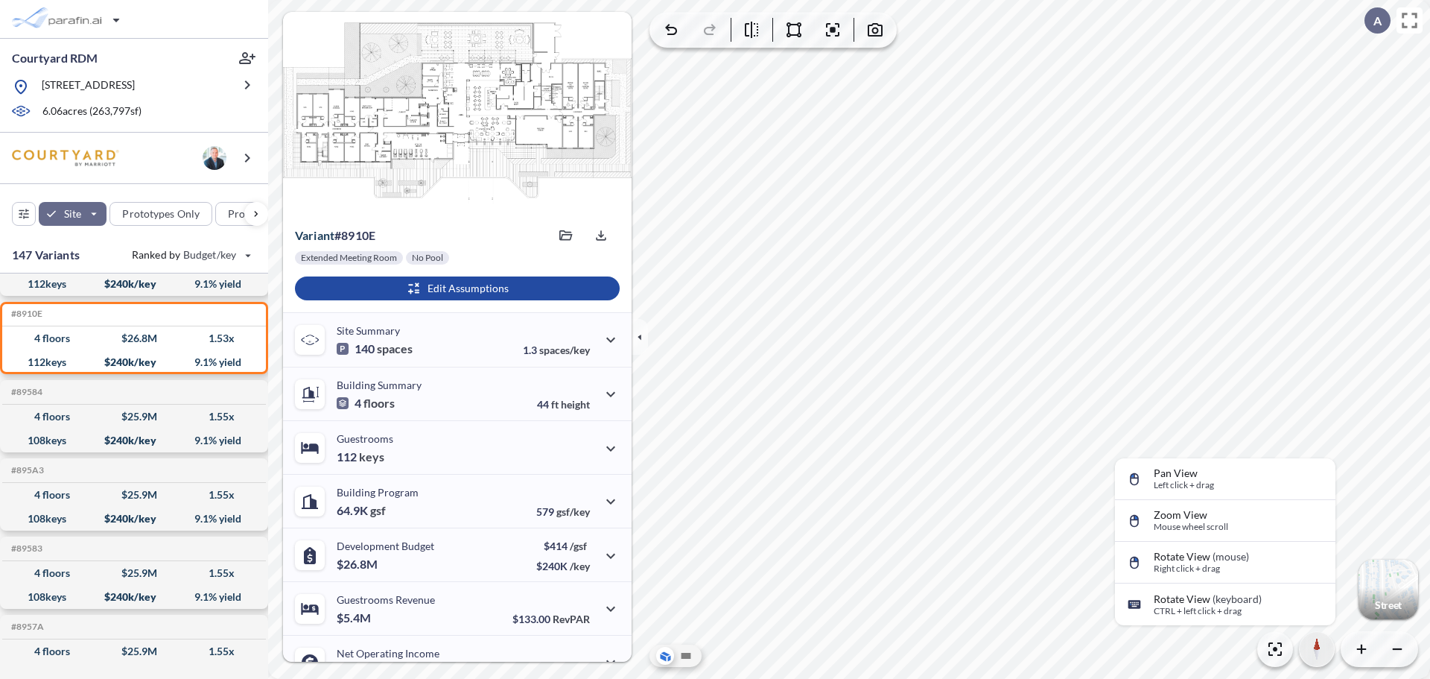
click at [1320, 660] on icon "button" at bounding box center [1316, 649] width 7 height 24
